Goal: Task Accomplishment & Management: Manage account settings

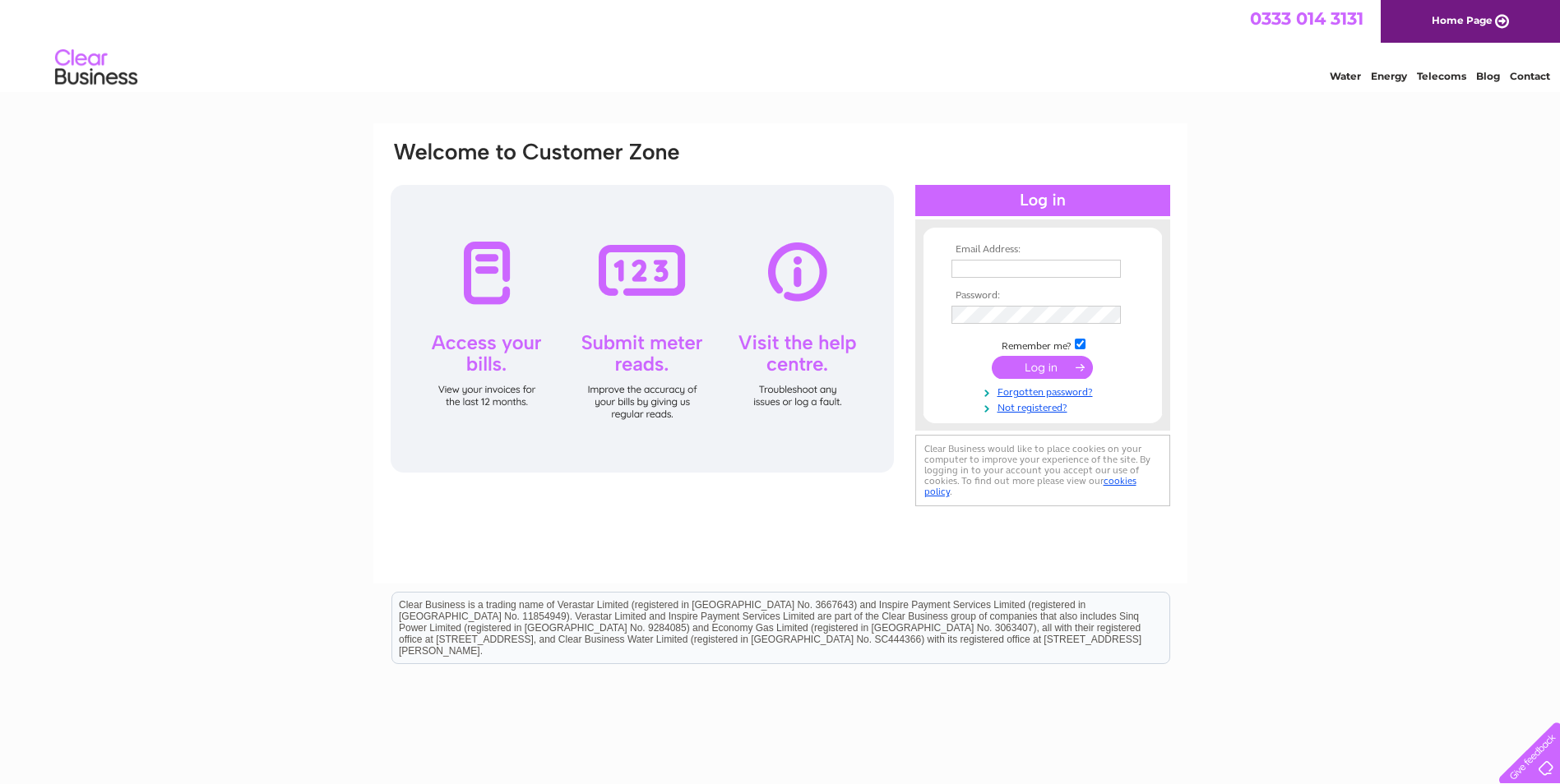
type input "treasurer@gdschurch.org.uk"
click at [1041, 375] on input "submit" at bounding box center [1042, 367] width 101 height 23
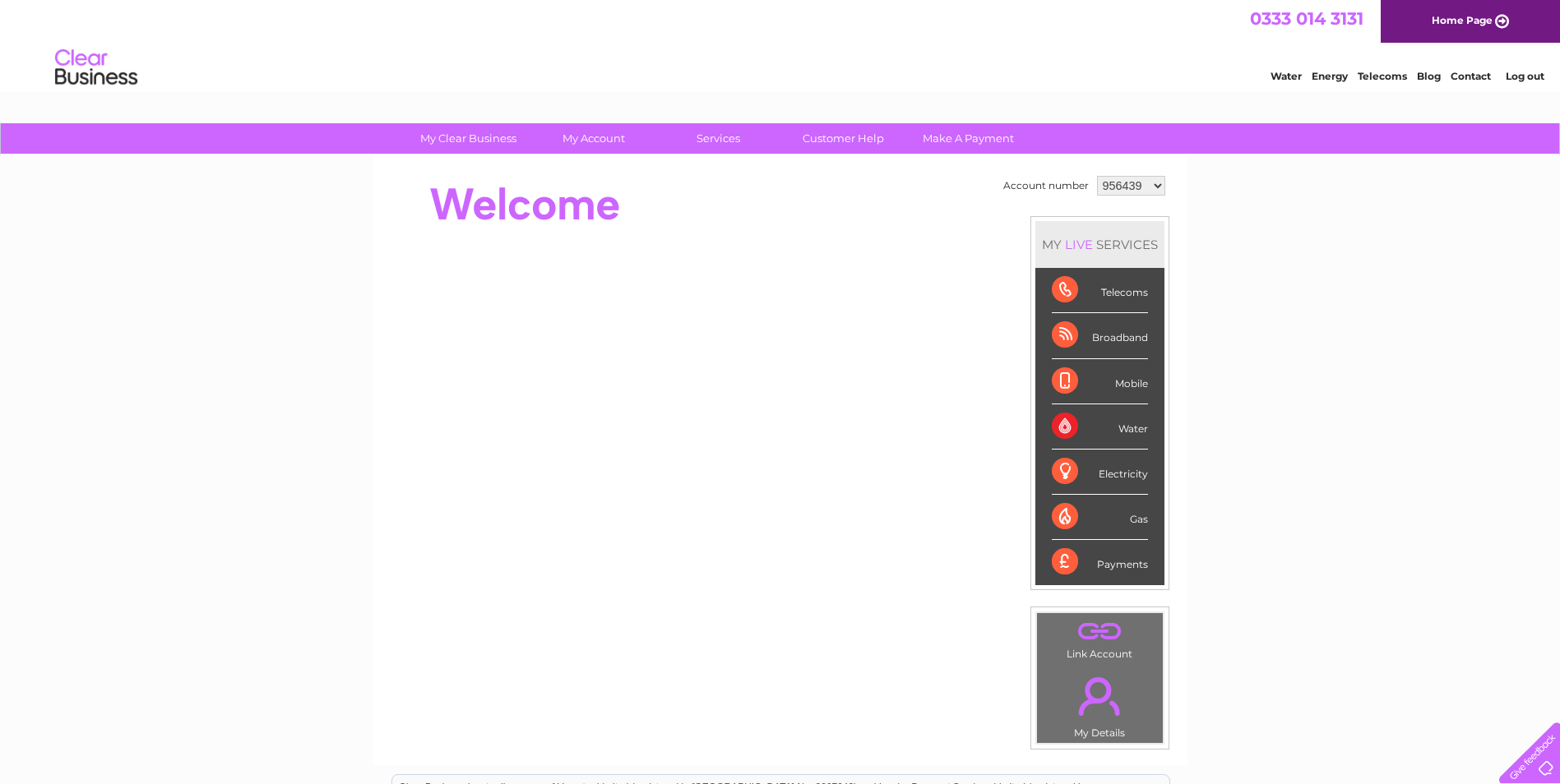
click at [1157, 187] on select "956439 1070491" at bounding box center [1130, 185] width 68 height 19
select select "1070491"
click at [1097, 176] on select "956439 1070491" at bounding box center [1130, 185] width 68 height 19
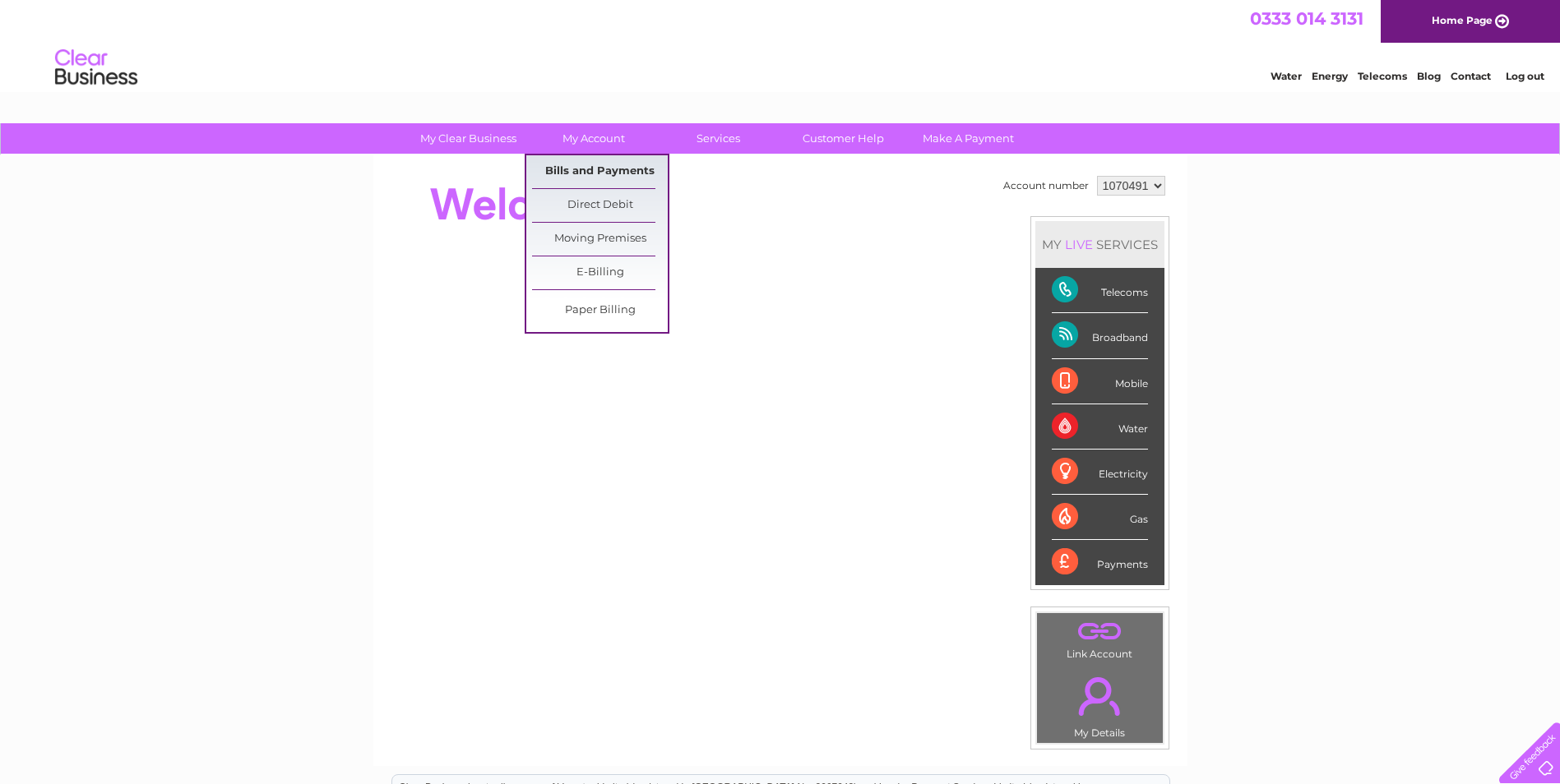
click at [584, 171] on link "Bills and Payments" at bounding box center [599, 171] width 135 height 33
click at [591, 171] on link "Bills and Payments" at bounding box center [599, 171] width 135 height 33
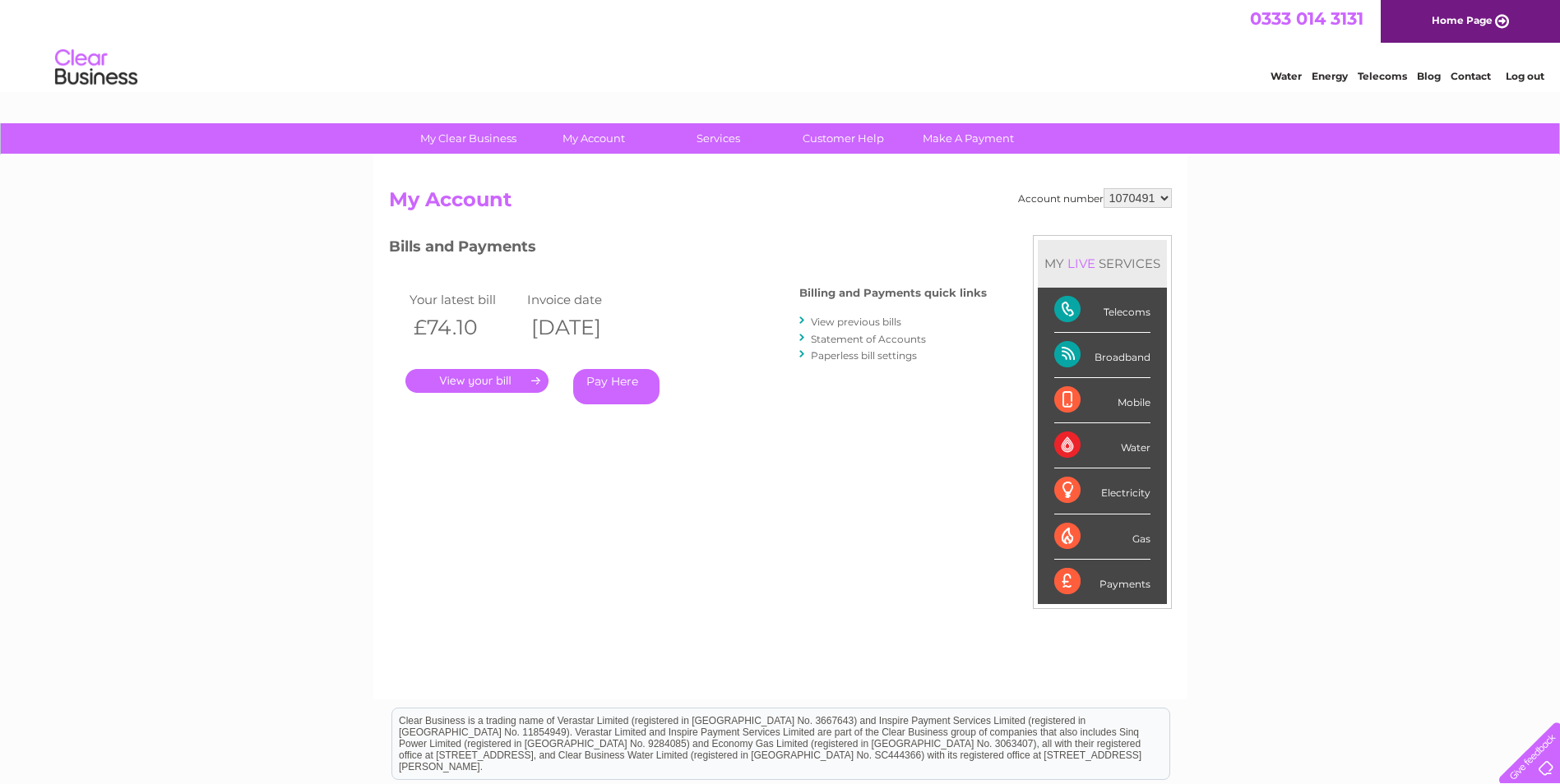
click at [506, 383] on link "." at bounding box center [477, 381] width 143 height 24
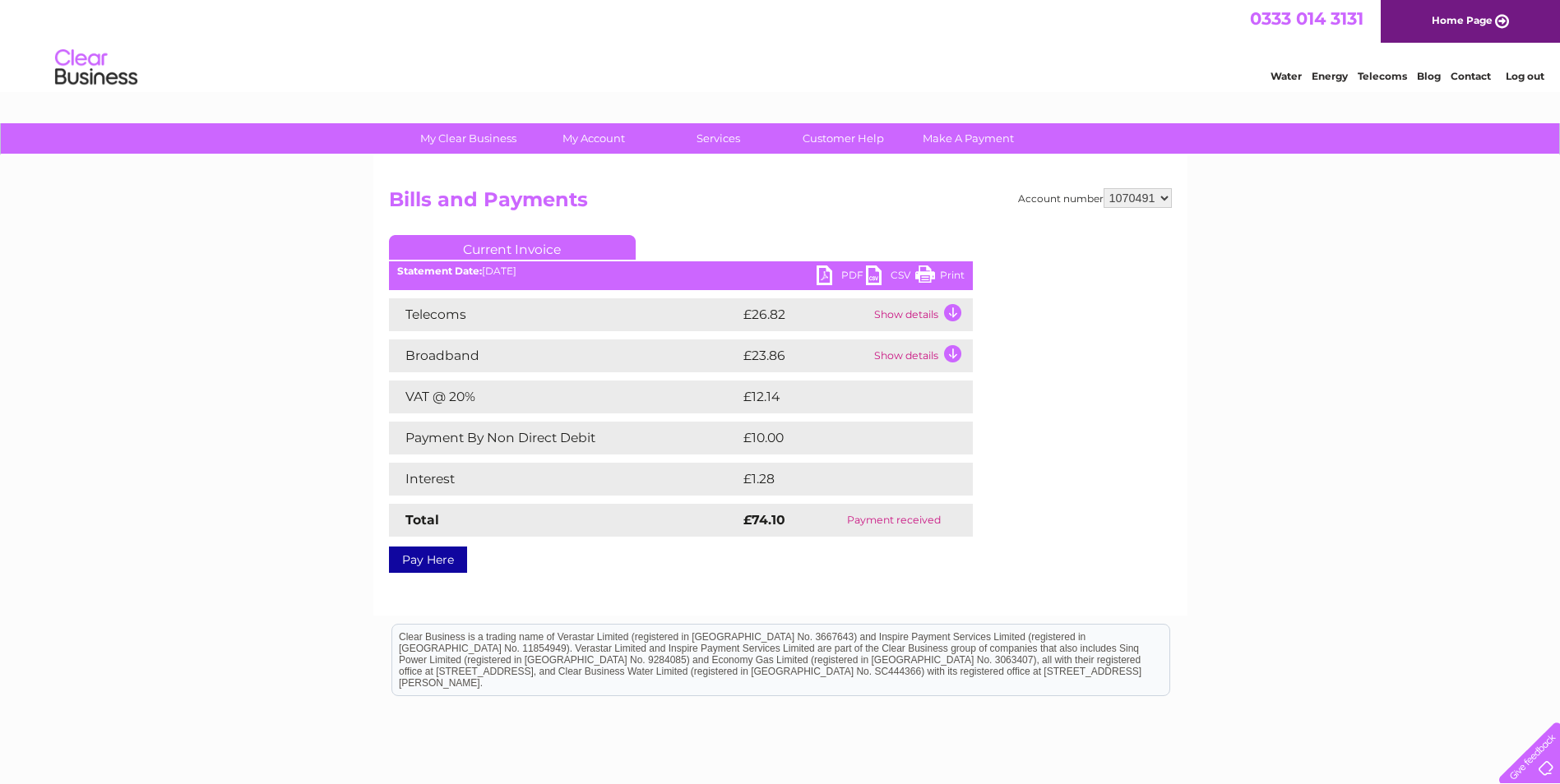
click at [1389, 78] on link "Telecoms" at bounding box center [1382, 76] width 50 height 13
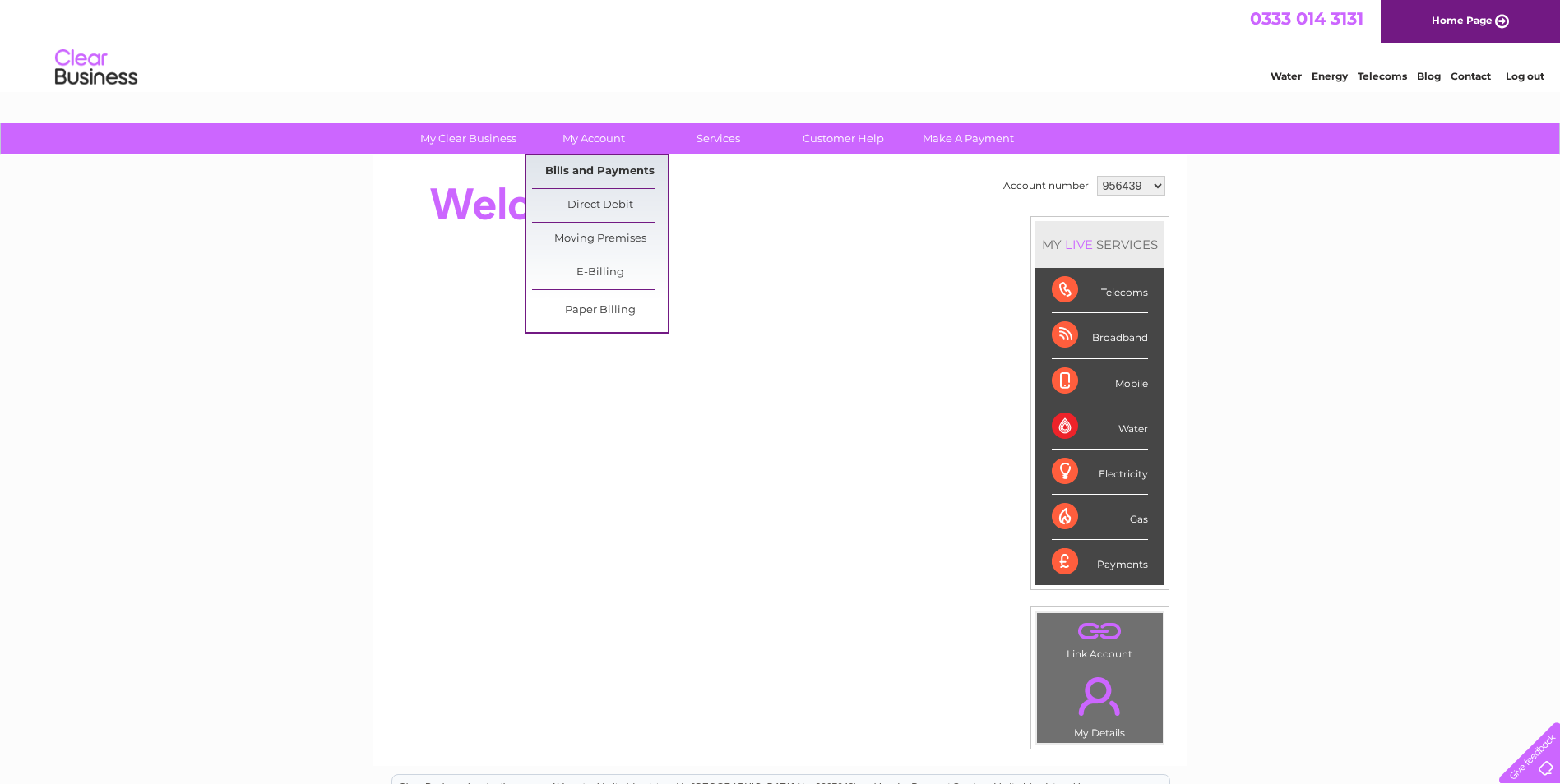
click at [603, 171] on link "Bills and Payments" at bounding box center [599, 171] width 135 height 33
click at [598, 171] on link "Bills and Payments" at bounding box center [599, 171] width 135 height 33
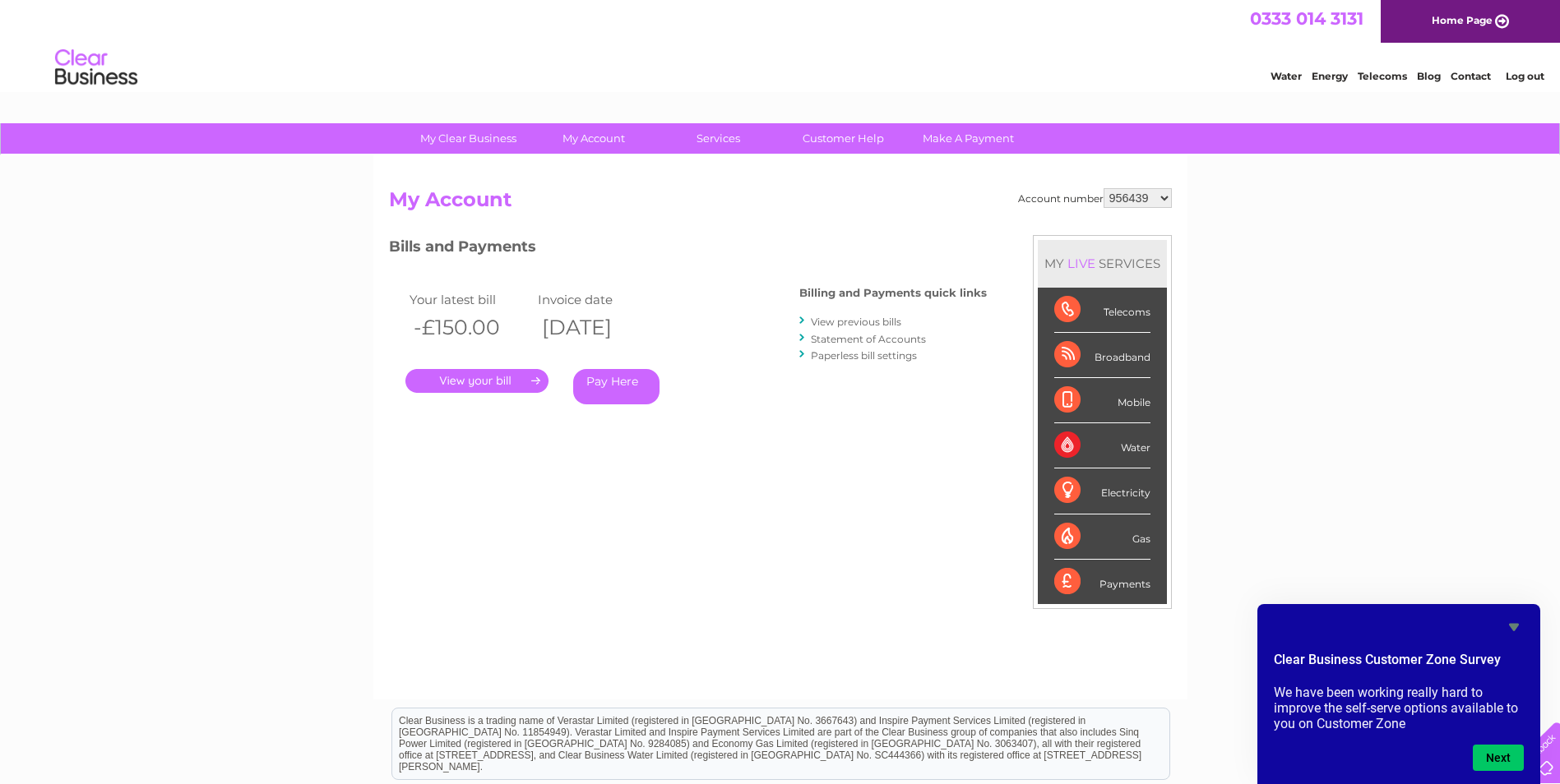
click at [1162, 197] on select "956439 1070491" at bounding box center [1137, 197] width 68 height 19
select select "1070491"
click at [1104, 188] on select "956439 1070491" at bounding box center [1137, 197] width 68 height 19
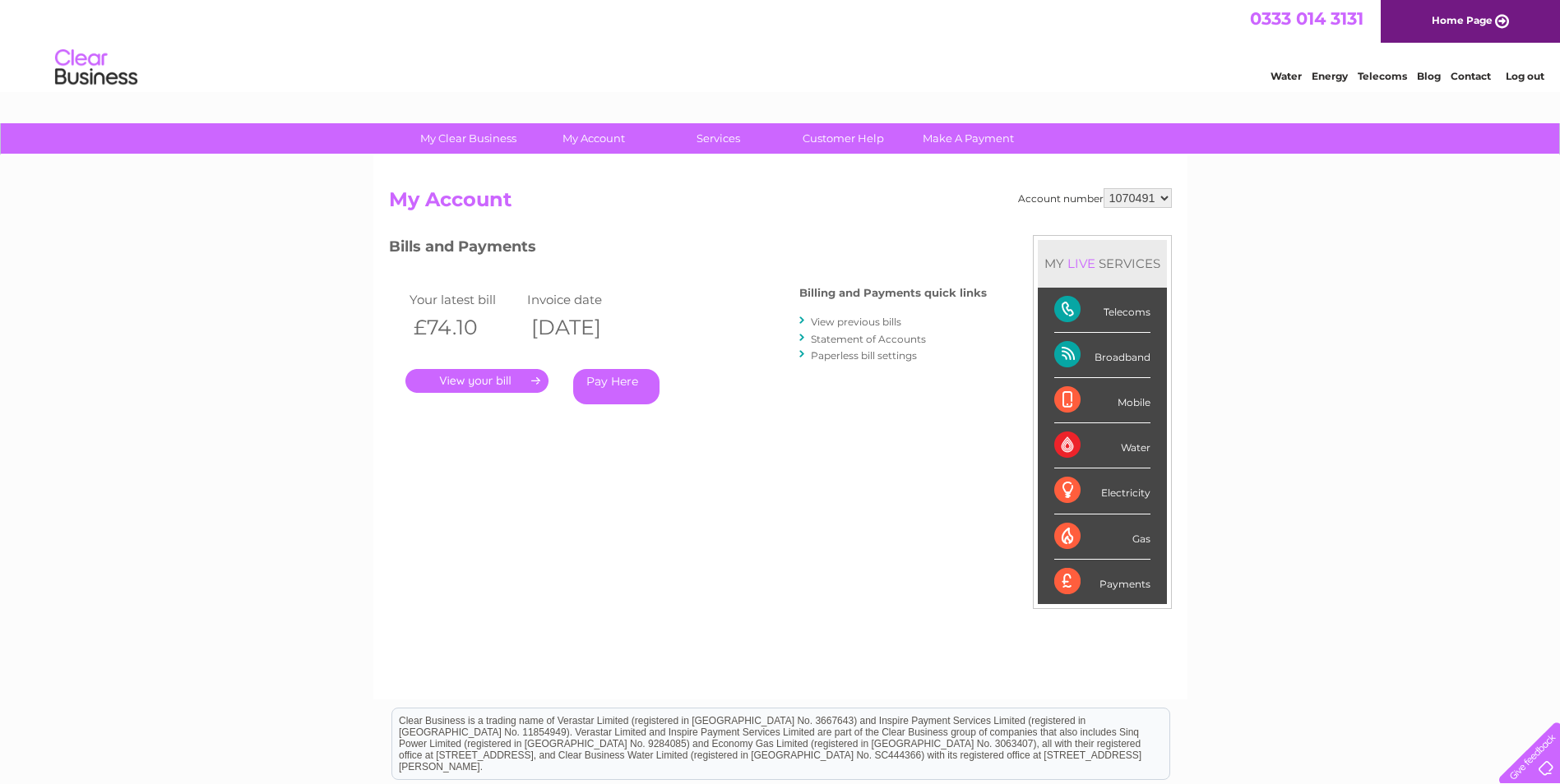
click at [846, 323] on link "View previous bills" at bounding box center [856, 322] width 91 height 13
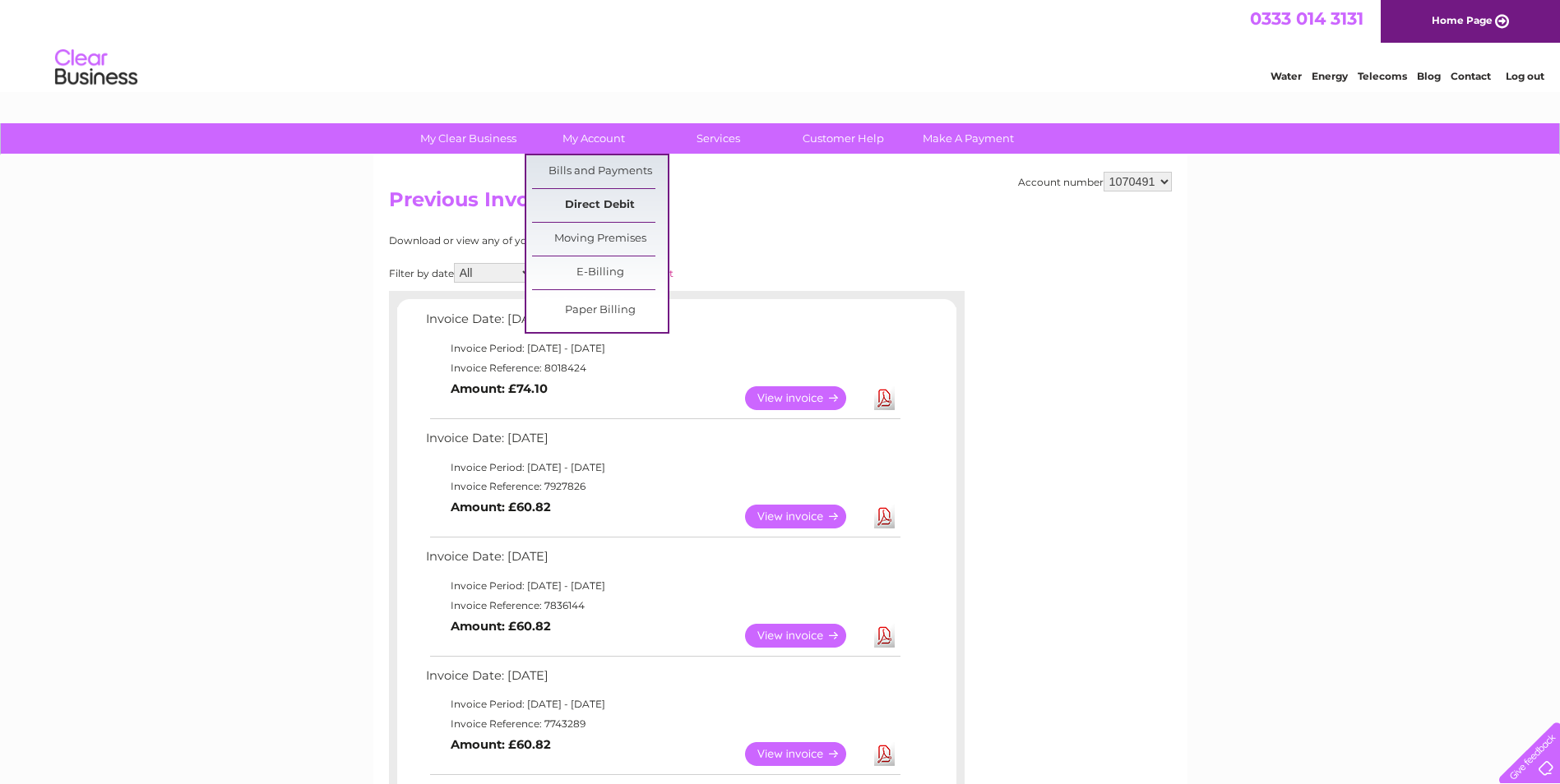
click at [602, 210] on link "Direct Debit" at bounding box center [599, 205] width 135 height 33
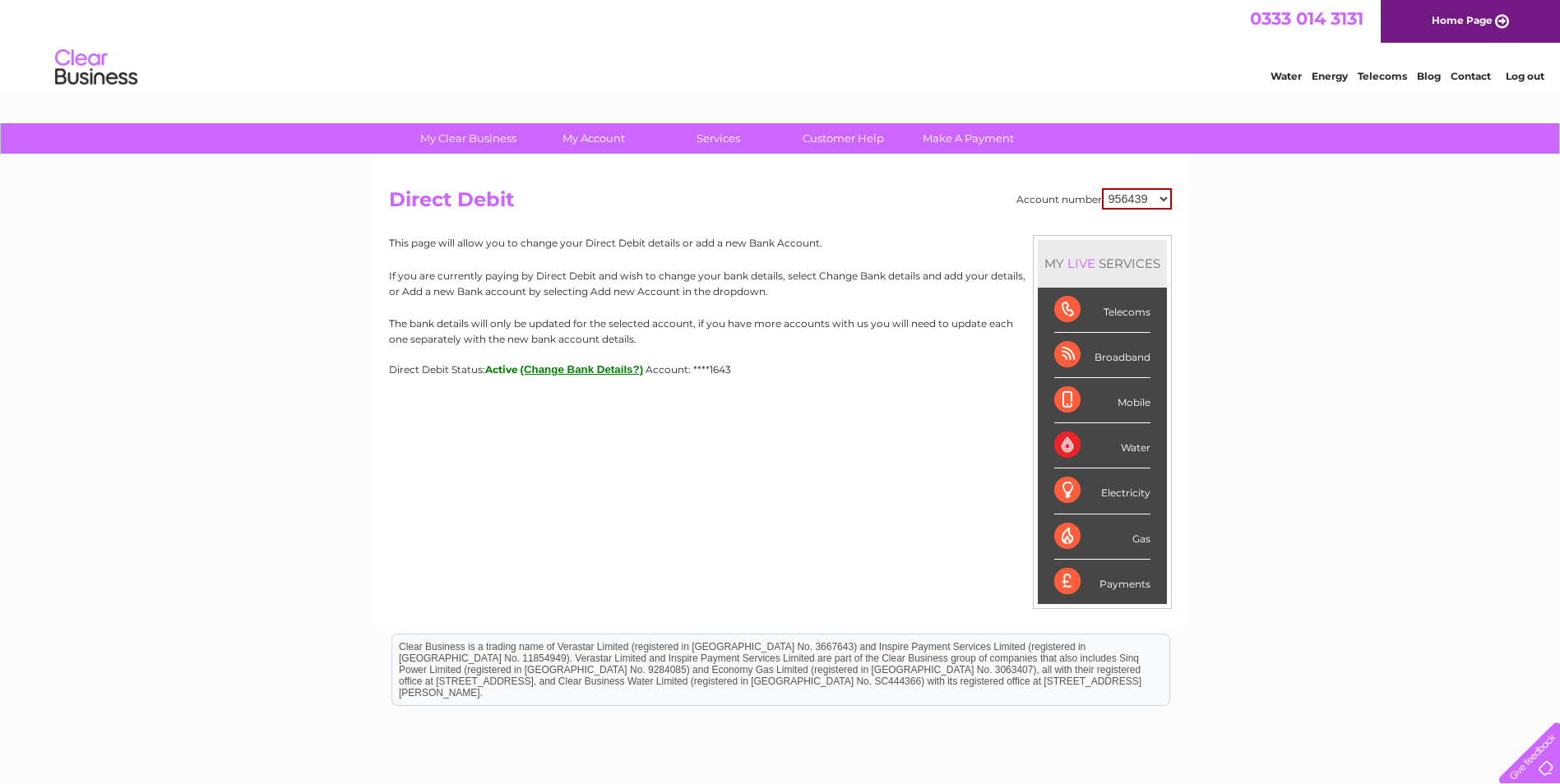
click at [1161, 196] on select "956439 1070491" at bounding box center [1136, 198] width 70 height 21
select select "1070491"
click at [1102, 188] on select "956439 1070491" at bounding box center [1136, 198] width 70 height 21
